Goal: Information Seeking & Learning: Learn about a topic

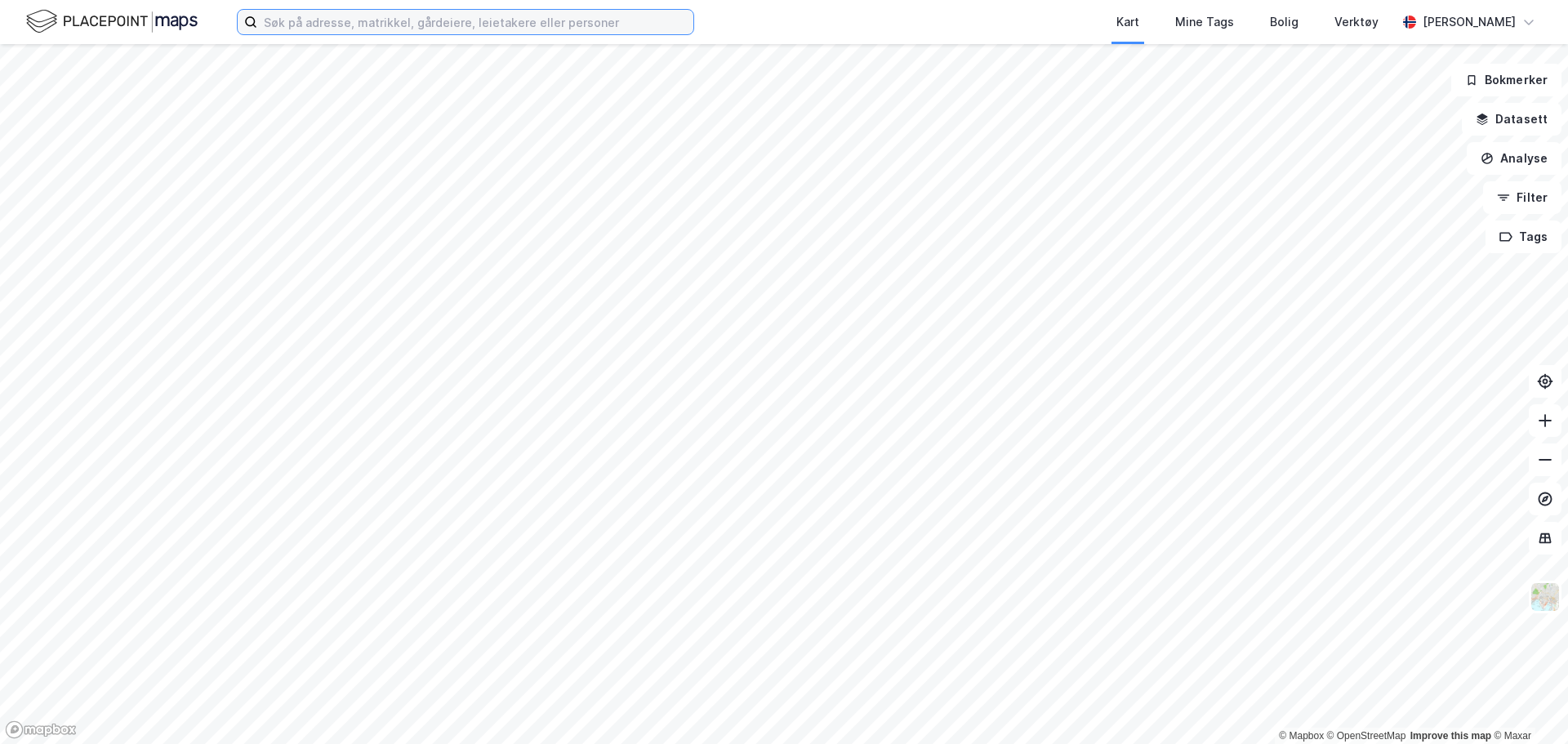
click at [387, 34] on input at bounding box center [476, 22] width 436 height 24
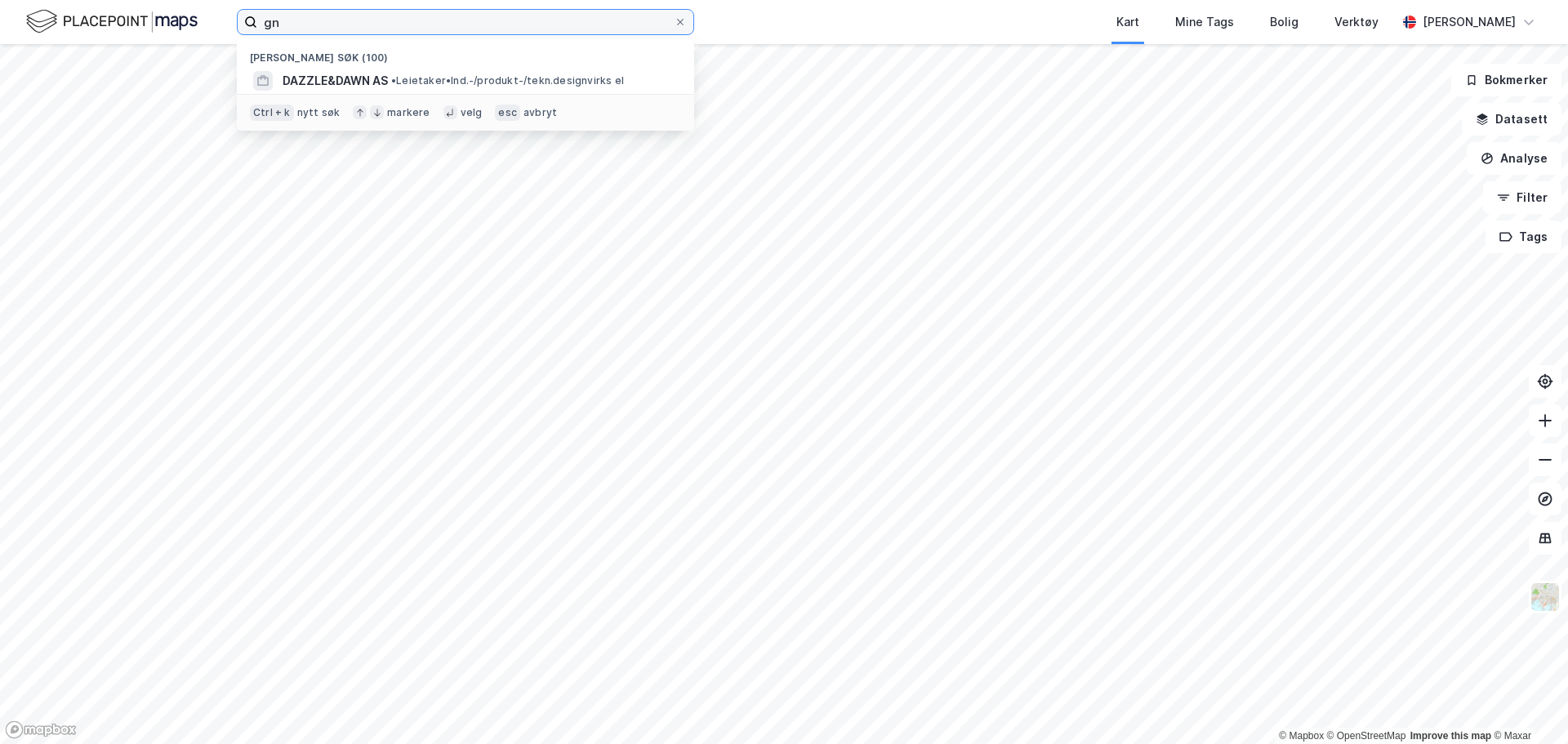
type input "g"
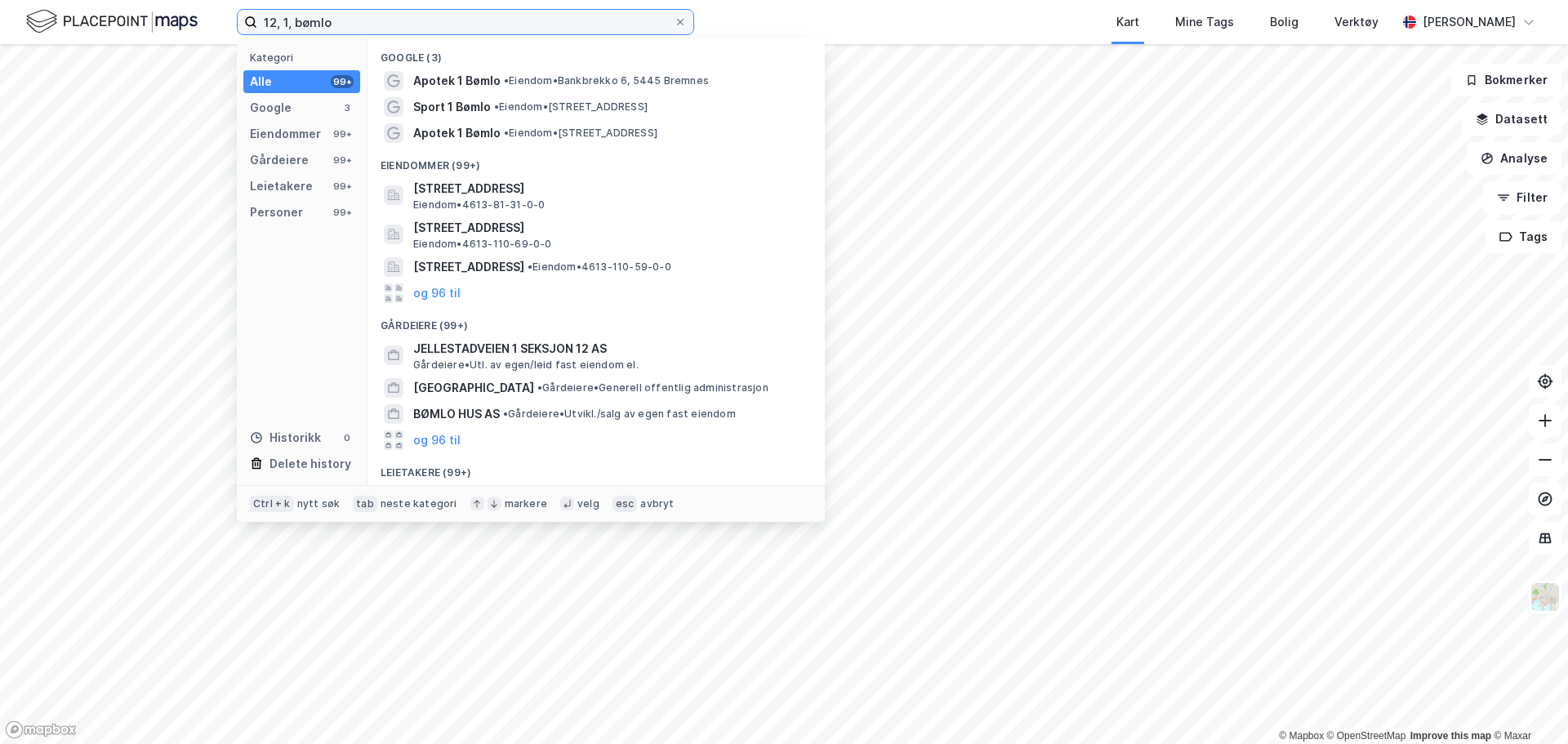
click at [272, 20] on input "12, 1, bømlo" at bounding box center [466, 22] width 416 height 24
click at [281, 19] on input "12, 1, bømlo" at bounding box center [466, 22] width 416 height 24
click at [264, 25] on input "12, 1, bømlo" at bounding box center [466, 22] width 416 height 24
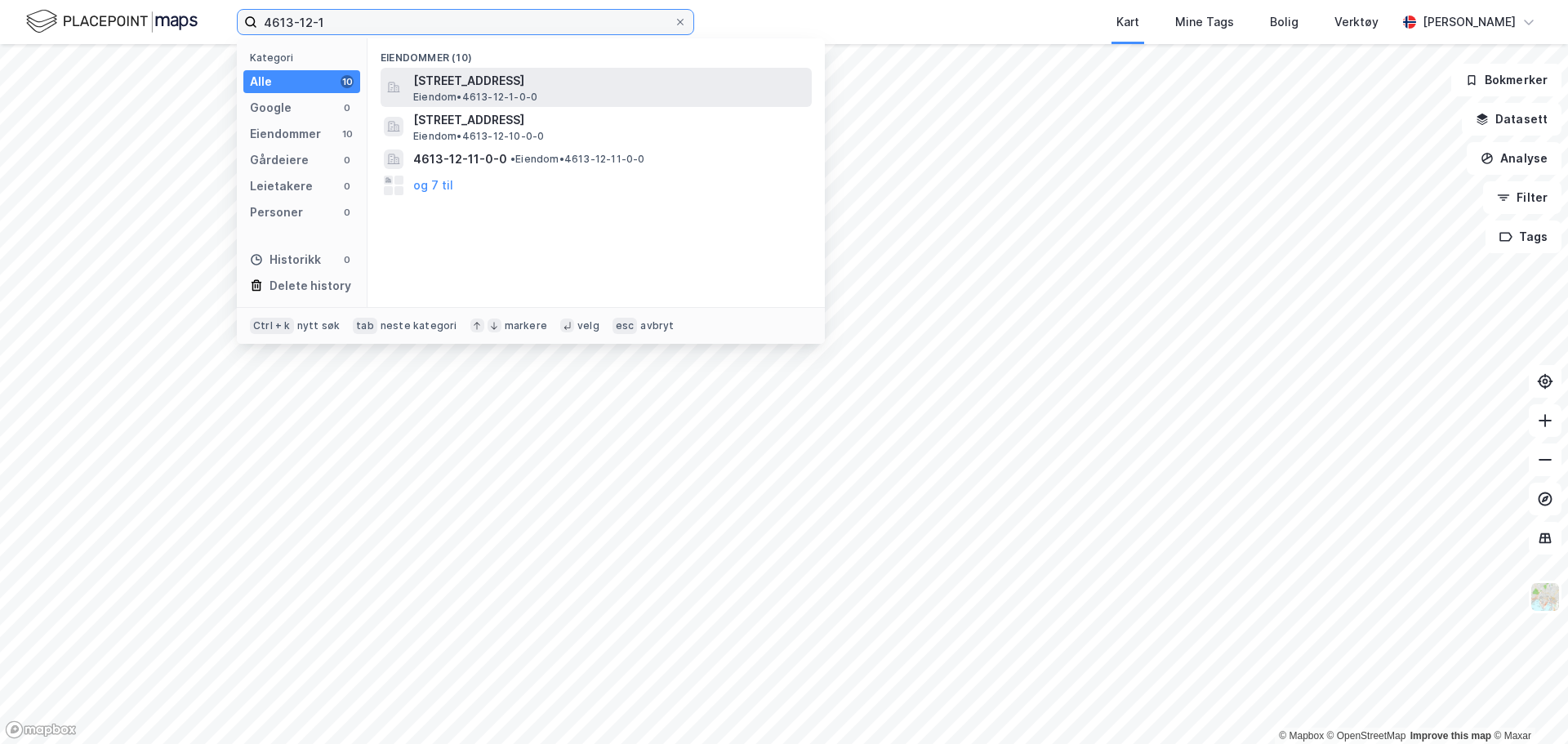
type input "4613-12-1"
click at [532, 87] on span "[STREET_ADDRESS]" at bounding box center [609, 81] width 392 height 19
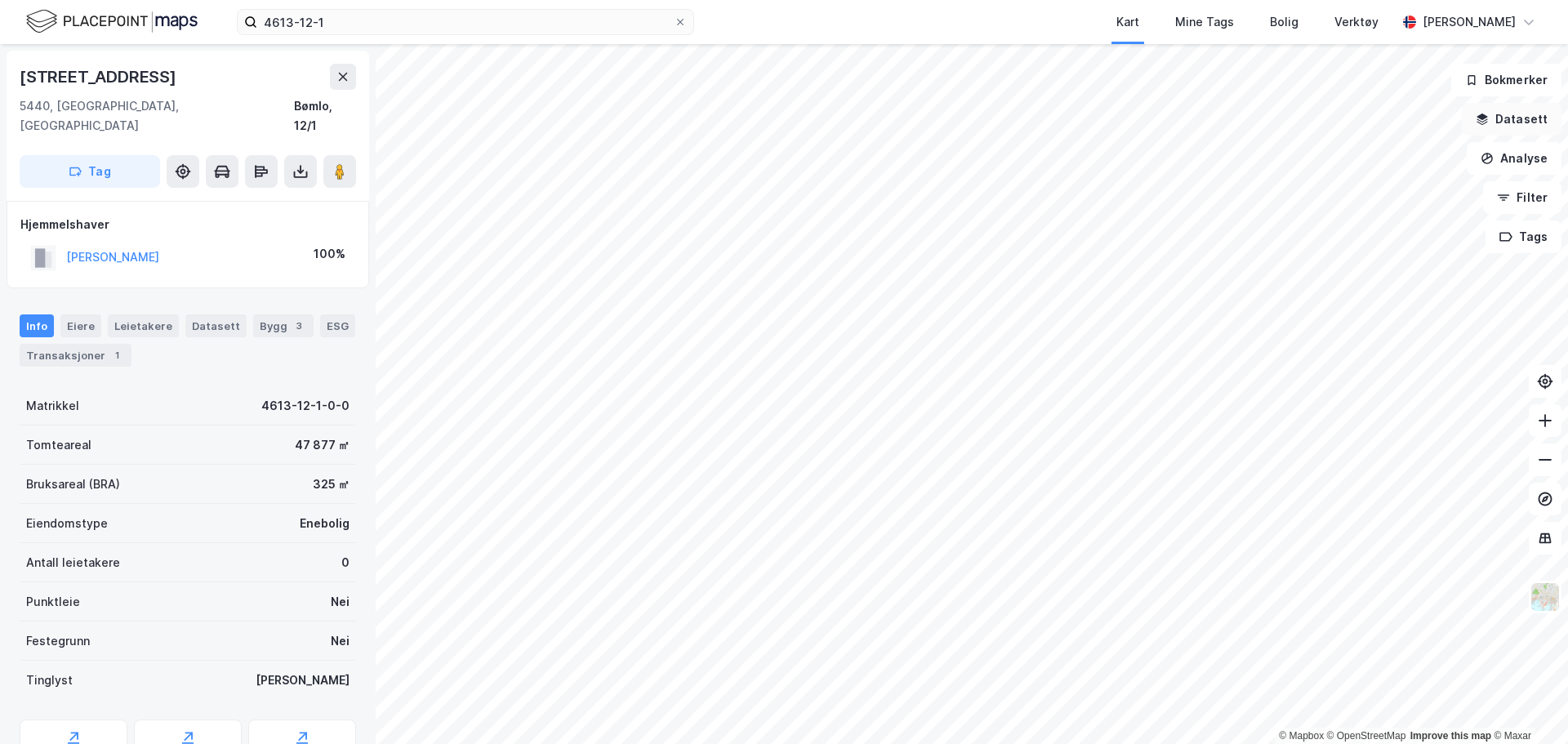
click at [1525, 113] on button "Datasett" at bounding box center [1511, 119] width 100 height 33
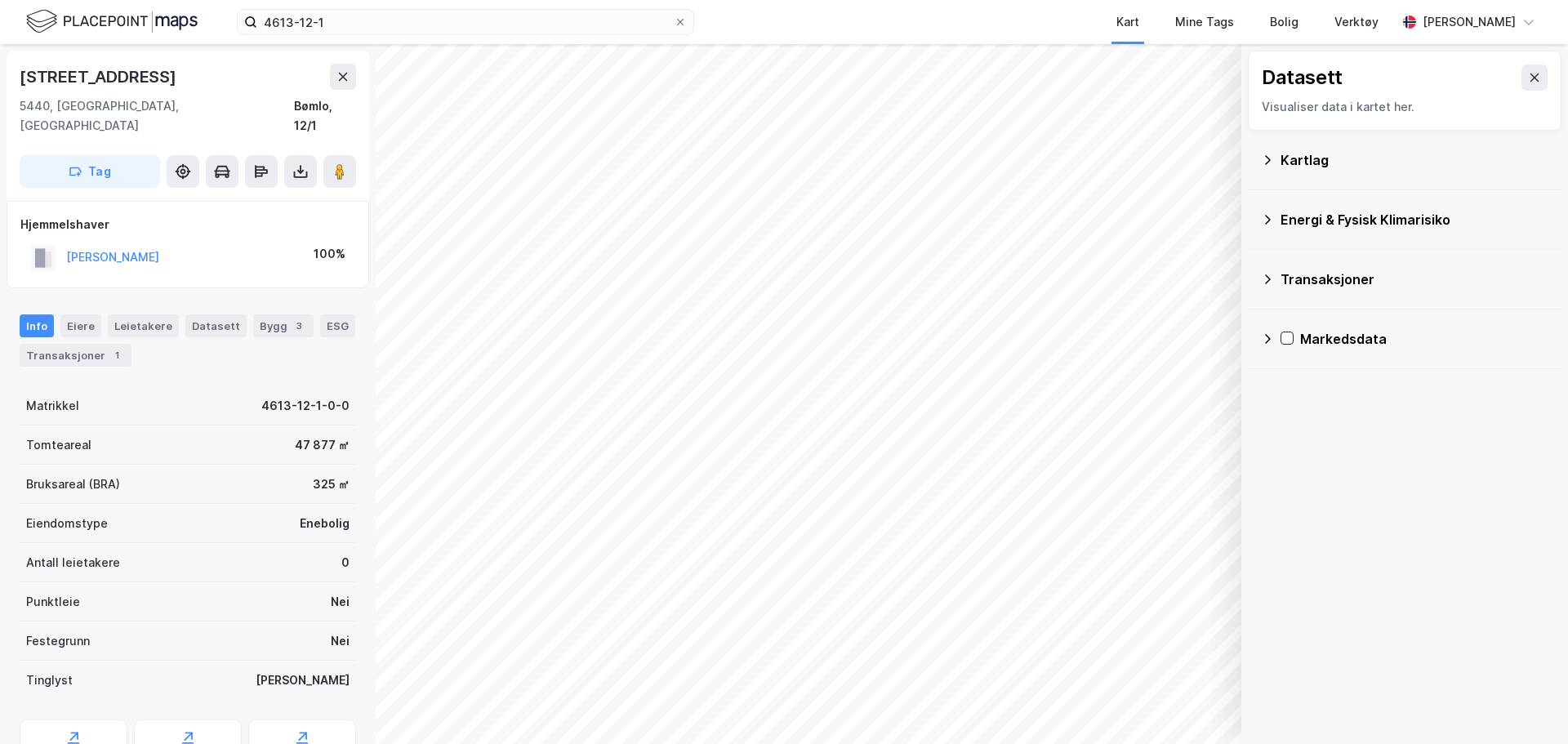
click at [1272, 157] on icon at bounding box center [1268, 160] width 13 height 13
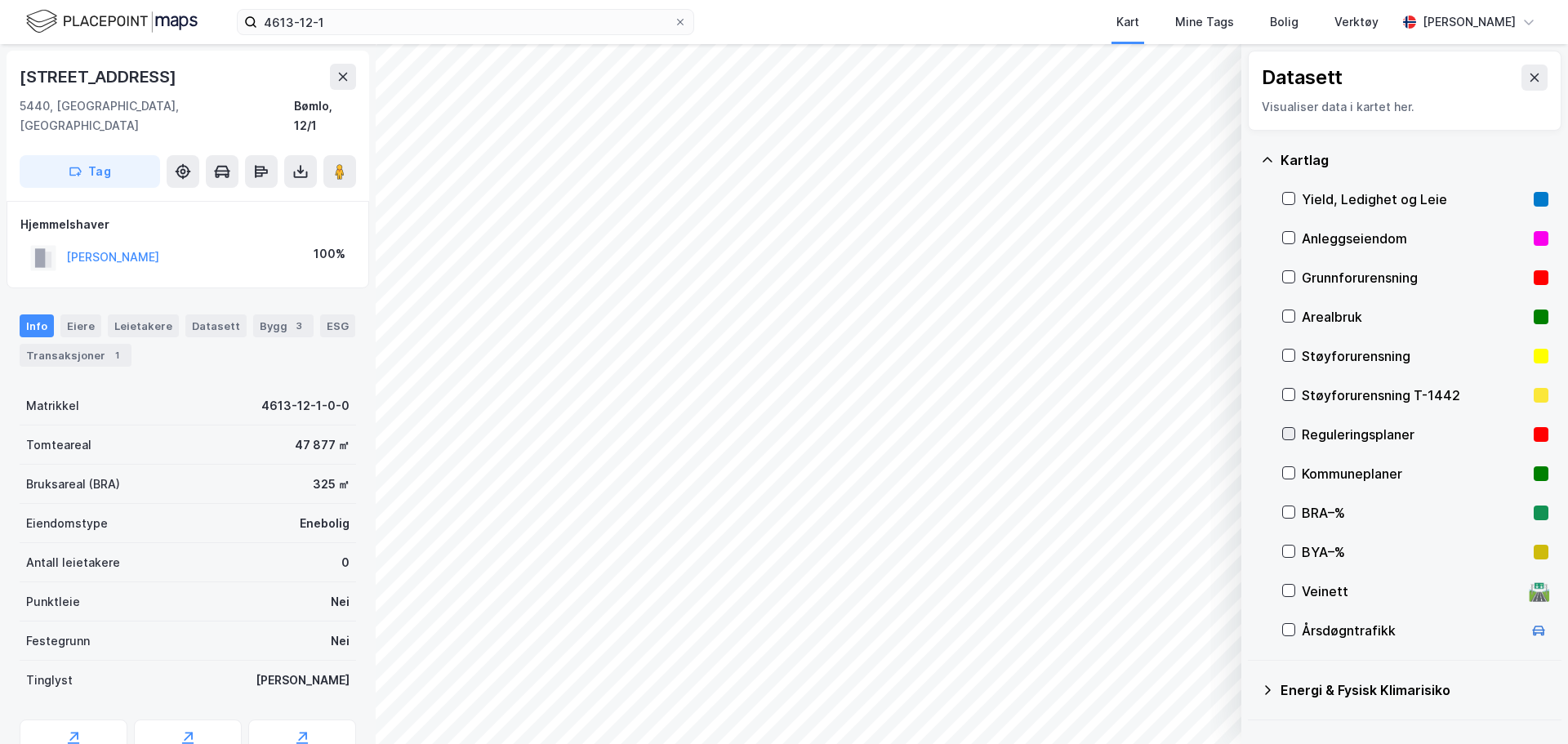
click at [1286, 427] on div at bounding box center [1289, 434] width 13 height 13
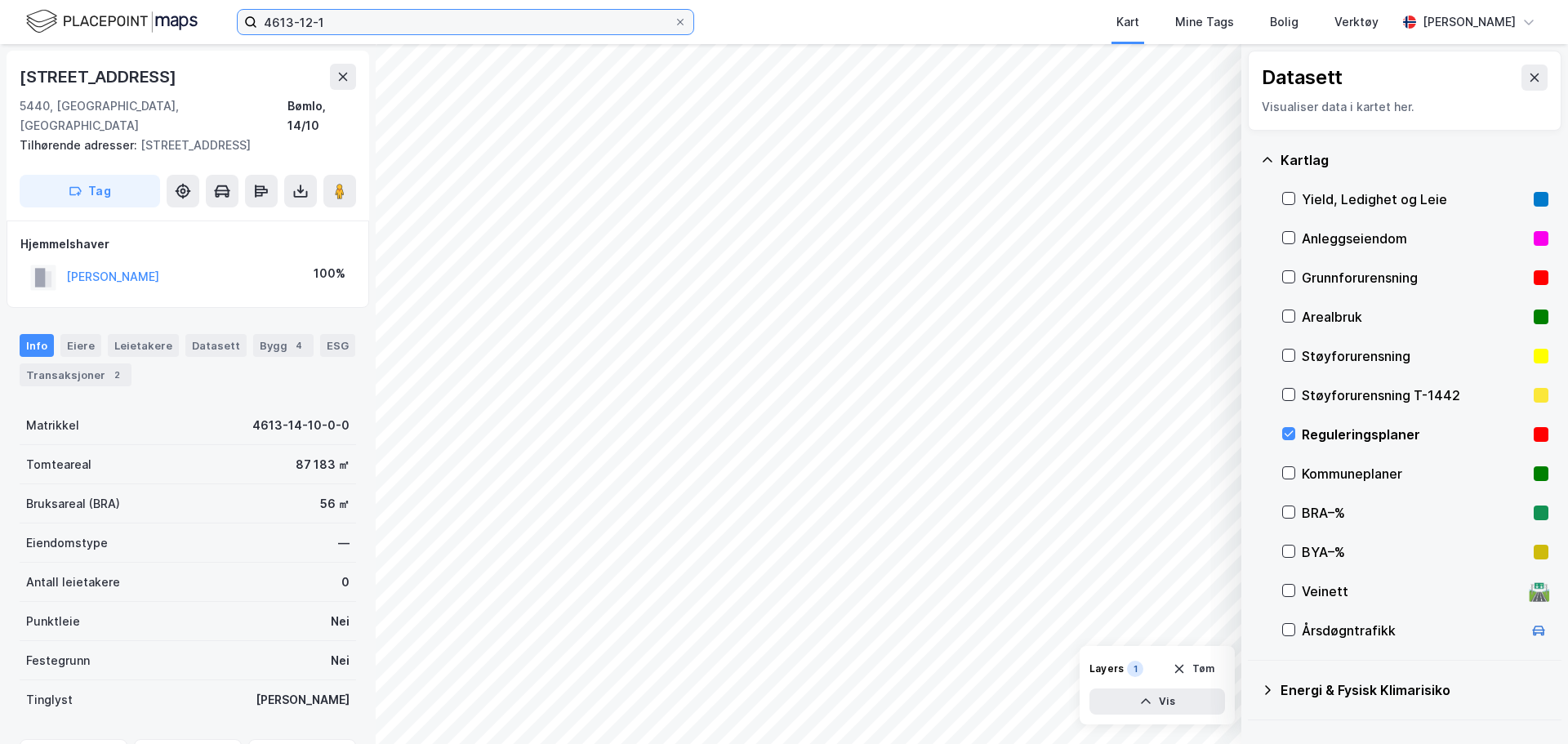
click at [379, 18] on input "4613-12-1" at bounding box center [466, 22] width 416 height 24
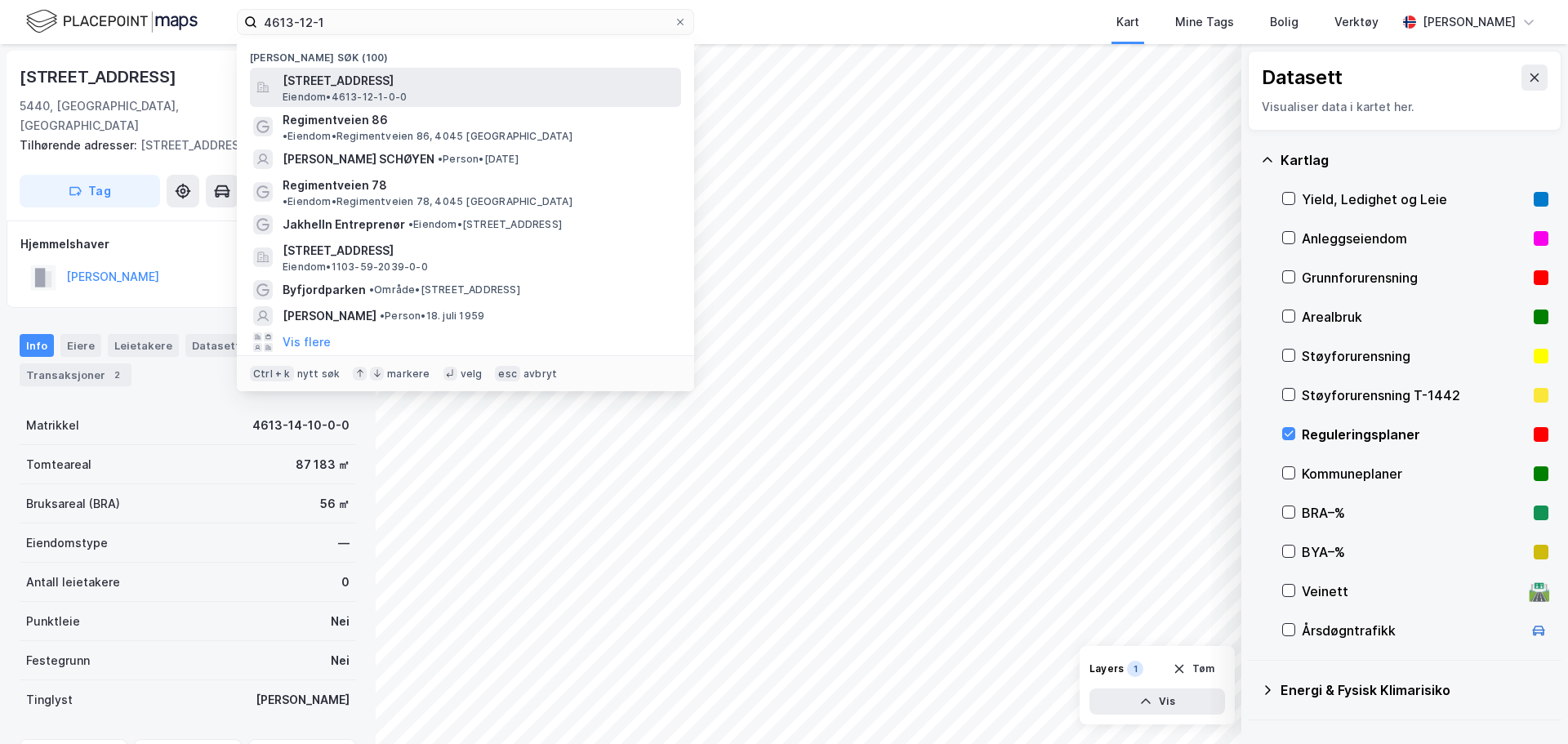
click at [423, 91] on div "[STREET_ADDRESS], [GEOGRAPHIC_DATA] • 4613-12-1-0-0" at bounding box center [480, 87] width 395 height 33
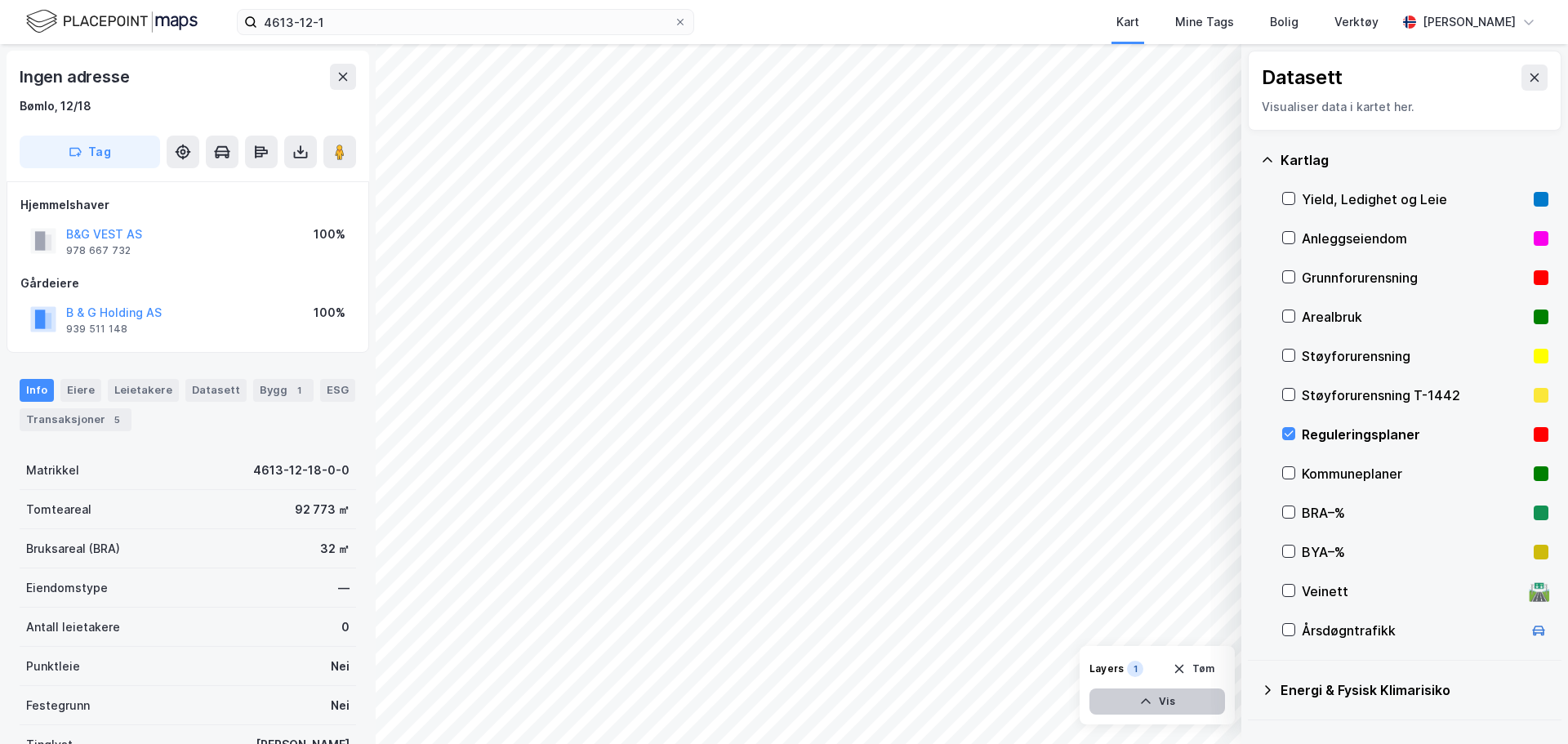
click at [1149, 697] on icon "button" at bounding box center [1146, 701] width 13 height 13
click at [1071, 666] on div "Reguleringsplaner" at bounding box center [1081, 672] width 92 height 13
click at [1143, 667] on button at bounding box center [1149, 665] width 26 height 26
click at [1149, 664] on icon at bounding box center [1150, 666] width 13 height 13
click at [1210, 665] on icon at bounding box center [1209, 666] width 13 height 13
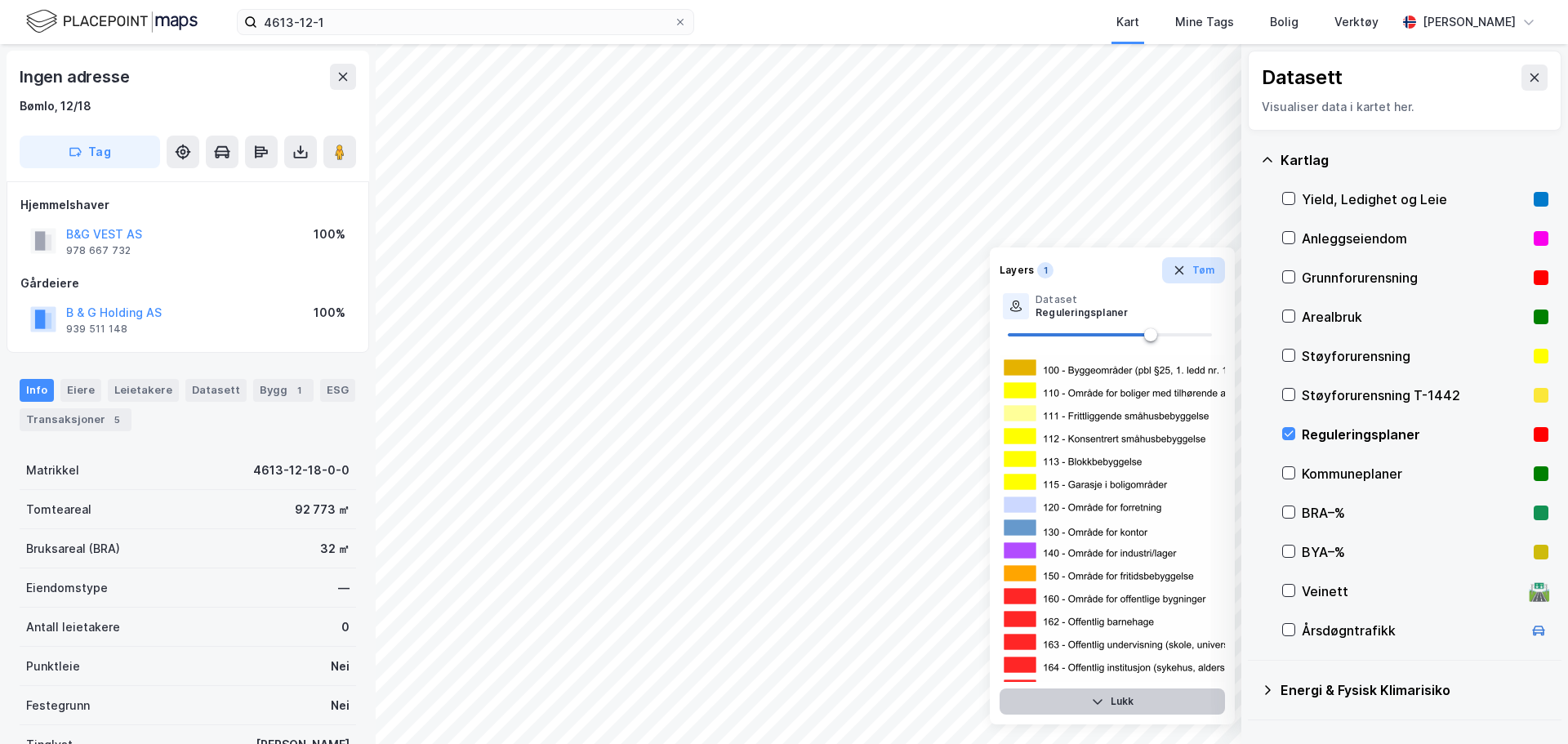
click at [1190, 269] on button "Tøm" at bounding box center [1193, 270] width 63 height 26
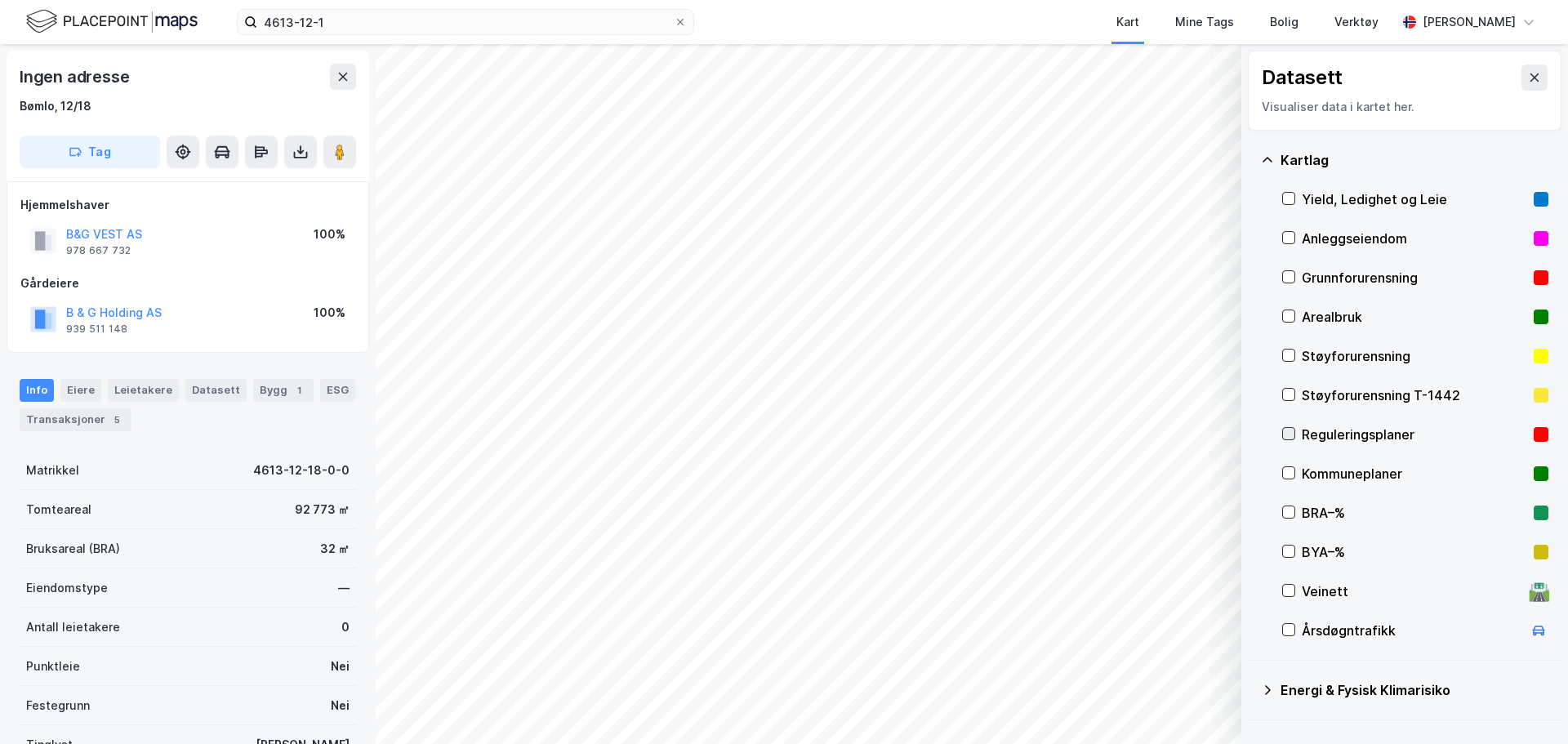
click at [1291, 432] on icon at bounding box center [1289, 434] width 12 height 12
drag, startPoint x: 93, startPoint y: 99, endPoint x: 0, endPoint y: 104, distance: 93.1
click at [0, 104] on div "Ingen adresse Bømlo, 12/18 Tag Hjemmelshaver B&G VEST AS 978 667 732 100% Gårde…" at bounding box center [188, 394] width 376 height 700
copy div "Bømlo, 12/18"
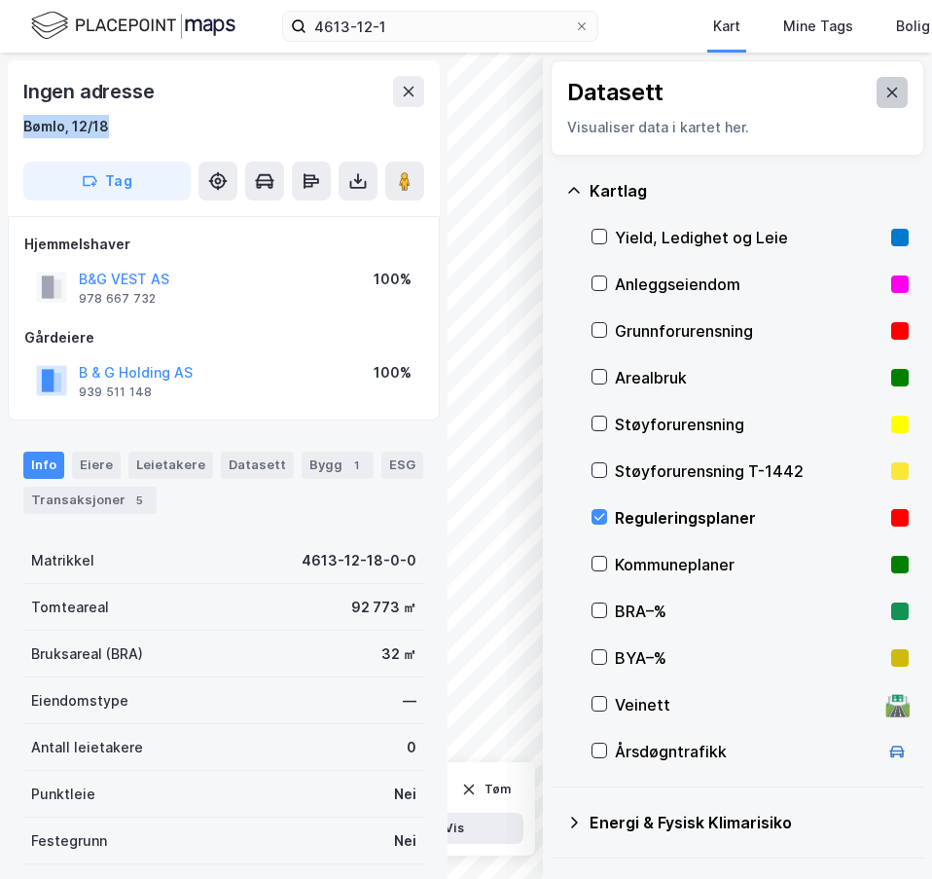
click at [886, 97] on button at bounding box center [892, 92] width 31 height 31
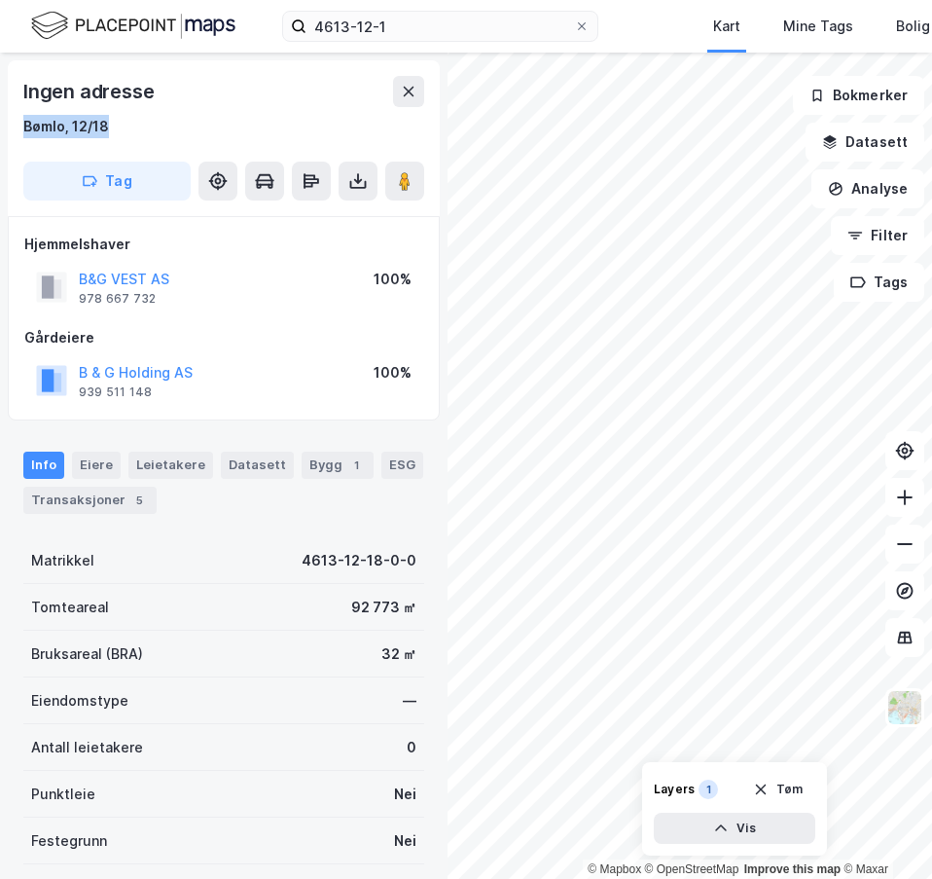
click at [190, 595] on div "Tomteareal 92 773 ㎡" at bounding box center [223, 607] width 401 height 47
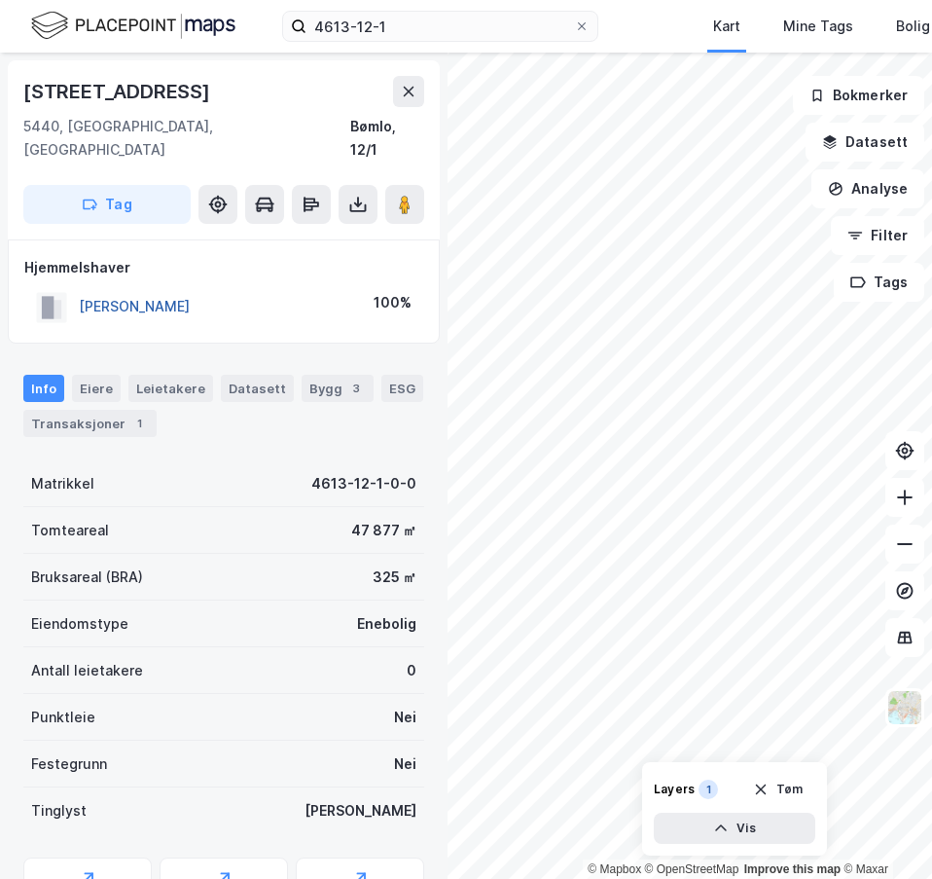
click at [0, 0] on button "[PERSON_NAME]" at bounding box center [0, 0] width 0 height 0
